Goal: Information Seeking & Learning: Learn about a topic

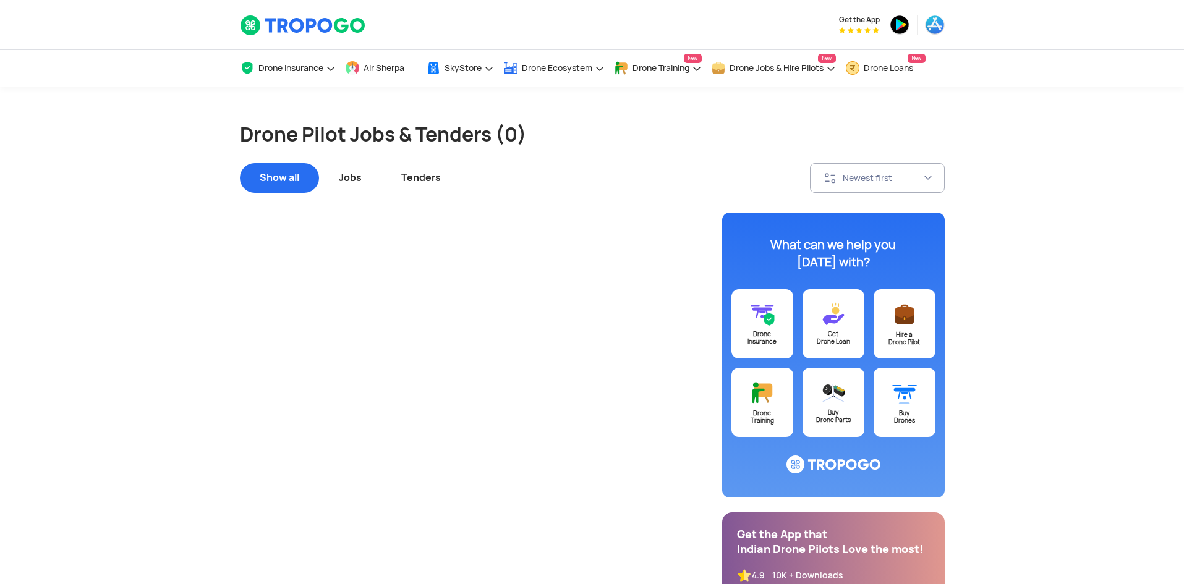
click at [344, 176] on div "Jobs" at bounding box center [350, 178] width 62 height 30
click at [305, 171] on div "Show all" at bounding box center [279, 178] width 79 height 30
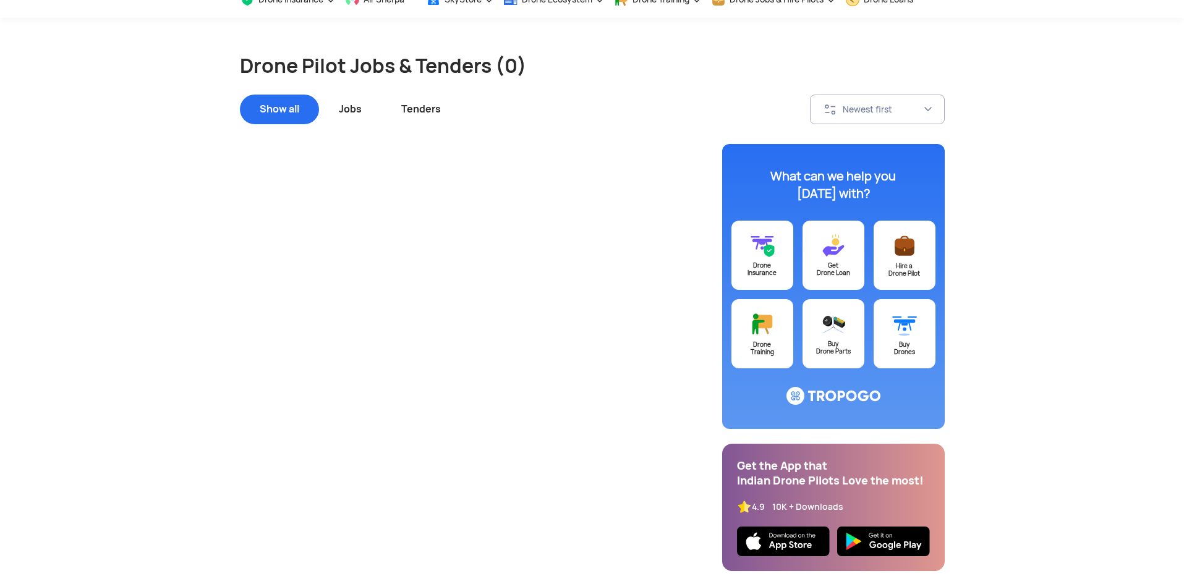
scroll to position [67, 0]
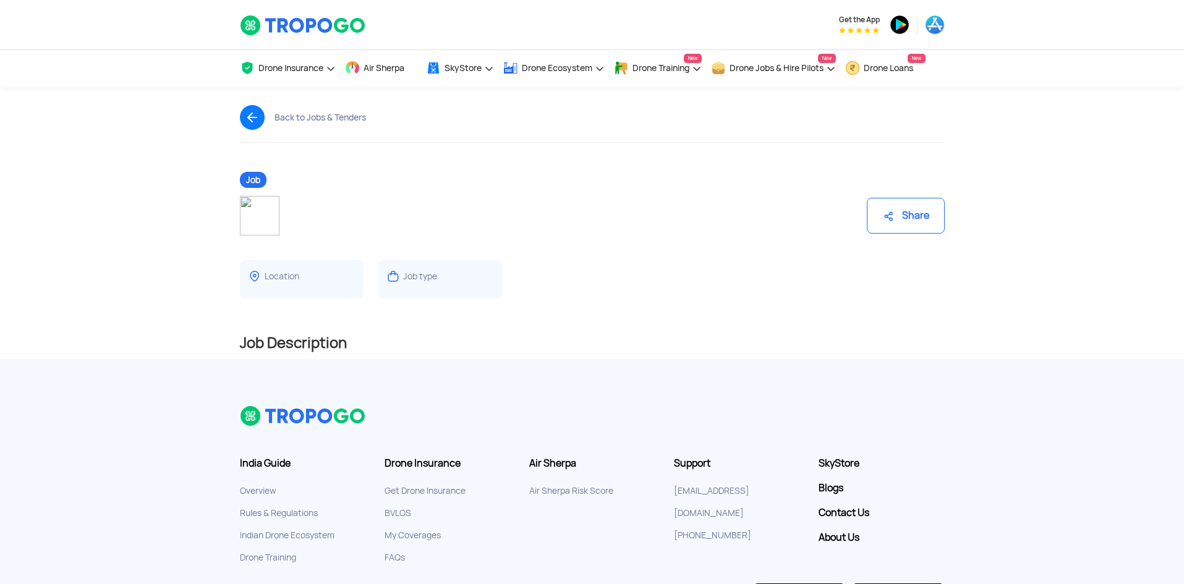
drag, startPoint x: 258, startPoint y: 201, endPoint x: 253, endPoint y: 180, distance: 21.6
click at [258, 199] on img at bounding box center [260, 216] width 40 height 40
click at [252, 176] on span "Job" at bounding box center [253, 180] width 27 height 16
